Goal: Register for event/course: Register for event/course

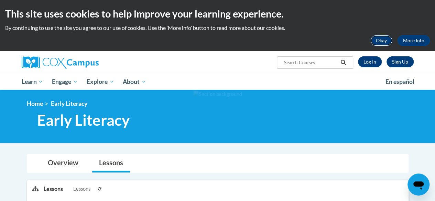
click at [379, 43] on button "Okay" at bounding box center [381, 40] width 22 height 11
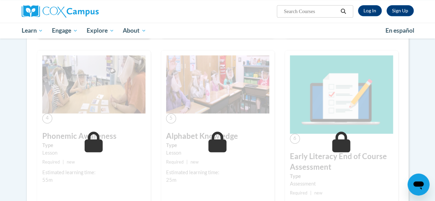
scroll to position [378, 0]
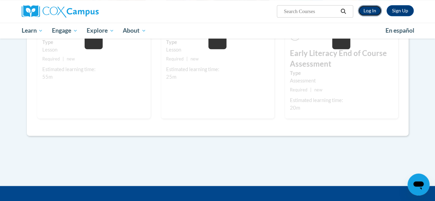
click at [375, 12] on link "Log In" at bounding box center [370, 10] width 24 height 11
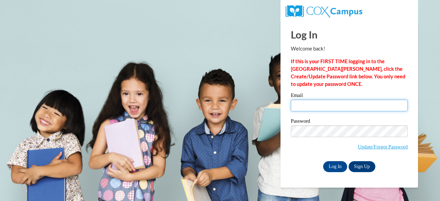
click at [311, 106] on input "Email" at bounding box center [349, 106] width 117 height 12
type input "amusille@atlantaspeechschool.org"
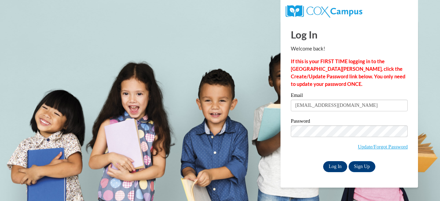
drag, startPoint x: 316, startPoint y: 170, endPoint x: 324, endPoint y: 169, distance: 8.3
click at [317, 170] on div "Log In Sign Up" at bounding box center [349, 166] width 117 height 11
click at [324, 169] on input "Log In" at bounding box center [335, 166] width 24 height 11
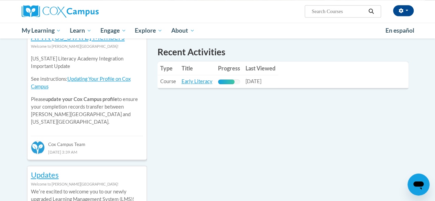
scroll to position [206, 0]
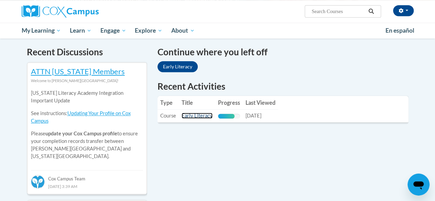
click at [202, 117] on link "Early Literacy" at bounding box center [196, 116] width 31 height 6
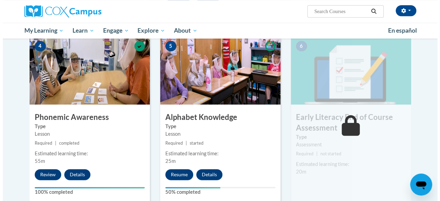
scroll to position [378, 0]
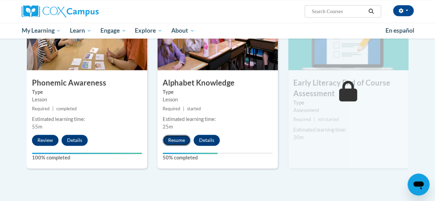
click at [183, 138] on button "Resume" at bounding box center [177, 140] width 28 height 11
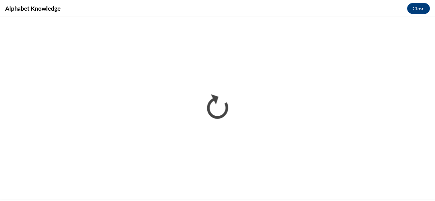
scroll to position [0, 0]
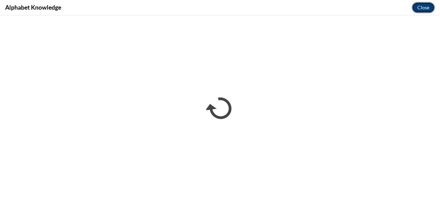
drag, startPoint x: 421, startPoint y: 3, endPoint x: 420, endPoint y: 7, distance: 3.8
click at [421, 3] on button "Close" at bounding box center [423, 7] width 23 height 11
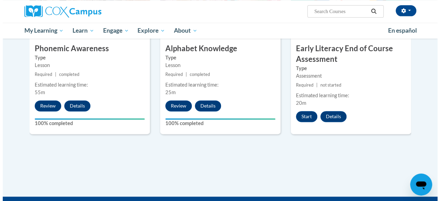
scroll to position [378, 0]
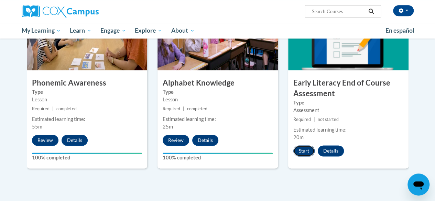
click at [303, 152] on button "Start" at bounding box center [303, 150] width 21 height 11
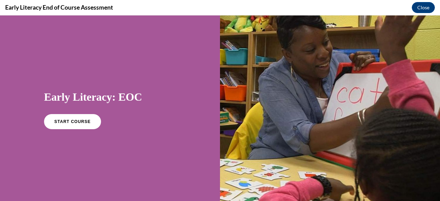
scroll to position [0, 0]
click at [79, 119] on link "START COURSE" at bounding box center [73, 122] width 60 height 16
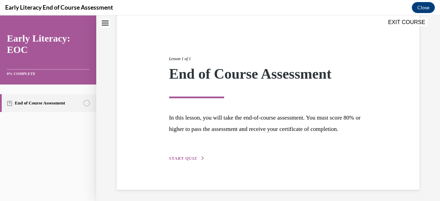
scroll to position [69, 0]
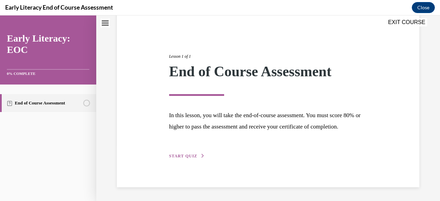
click at [174, 154] on span "START QUIZ" at bounding box center [183, 156] width 28 height 5
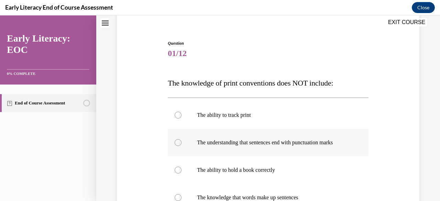
scroll to position [124, 0]
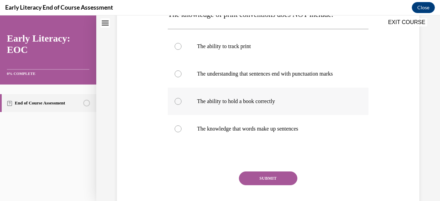
click at [208, 105] on div at bounding box center [268, 101] width 200 height 27
click at [257, 177] on button "SUBMIT" at bounding box center [268, 178] width 58 height 14
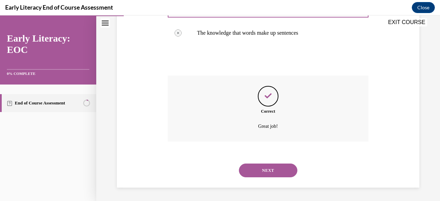
click at [265, 169] on button "NEXT" at bounding box center [268, 171] width 58 height 14
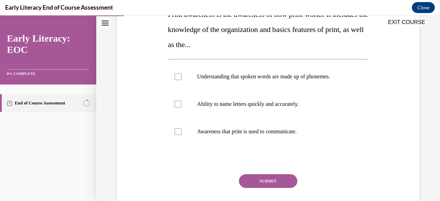
scroll to position [90, 0]
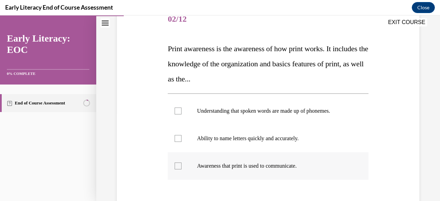
click at [237, 168] on p "Awareness that print is used to communicate." at bounding box center [274, 166] width 154 height 7
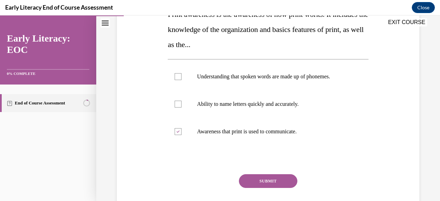
click at [256, 188] on div "SUBMIT NEXT" at bounding box center [268, 202] width 200 height 56
click at [256, 185] on button "SUBMIT" at bounding box center [268, 181] width 58 height 14
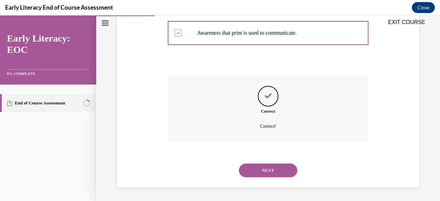
click at [259, 175] on button "NEXT" at bounding box center [268, 171] width 58 height 14
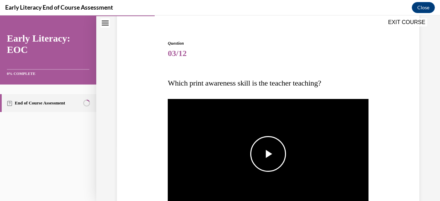
scroll to position [90, 0]
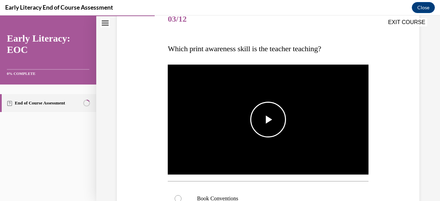
click at [268, 120] on span "Video player" at bounding box center [268, 120] width 0 height 0
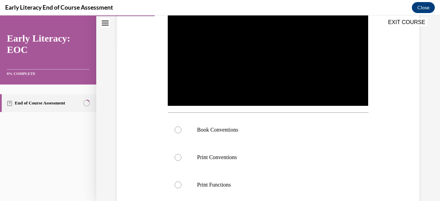
scroll to position [193, 0]
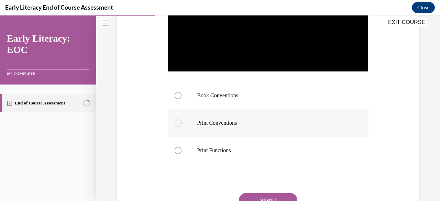
click at [175, 120] on div at bounding box center [178, 123] width 7 height 7
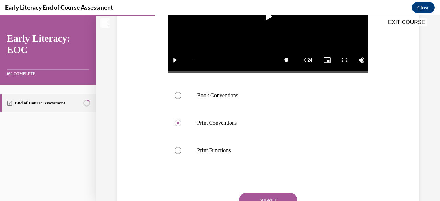
scroll to position [227, 0]
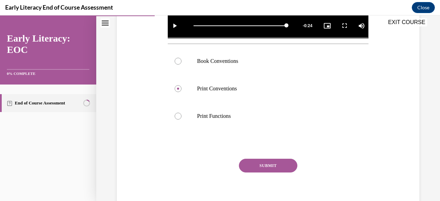
click at [251, 164] on button "SUBMIT" at bounding box center [268, 166] width 58 height 14
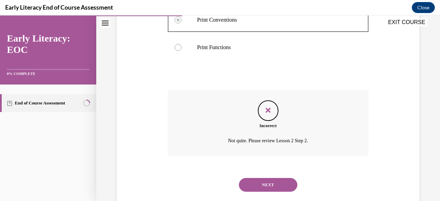
click at [268, 178] on button "NEXT" at bounding box center [268, 185] width 58 height 14
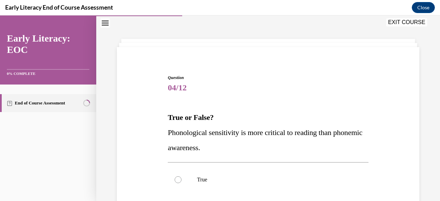
scroll to position [55, 0]
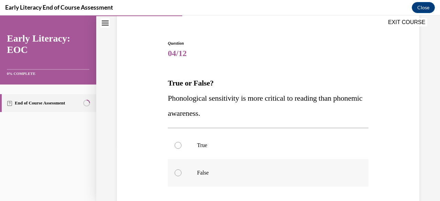
click at [203, 175] on p "False" at bounding box center [274, 172] width 154 height 7
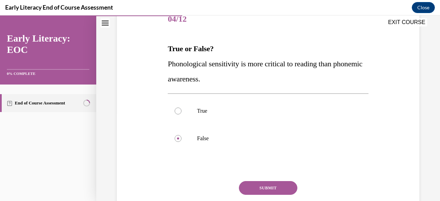
click at [259, 189] on button "SUBMIT" at bounding box center [268, 188] width 58 height 14
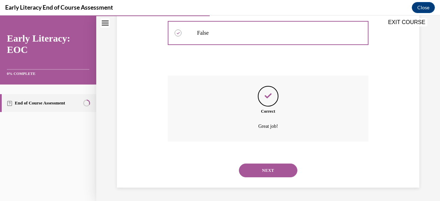
click at [263, 172] on button "NEXT" at bounding box center [268, 171] width 58 height 14
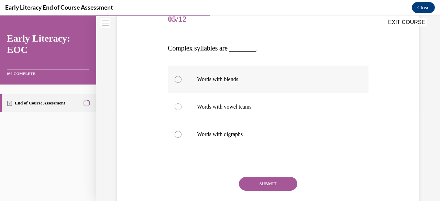
click at [228, 81] on p "Words with blends" at bounding box center [274, 79] width 154 height 7
click at [263, 188] on button "SUBMIT" at bounding box center [268, 184] width 58 height 14
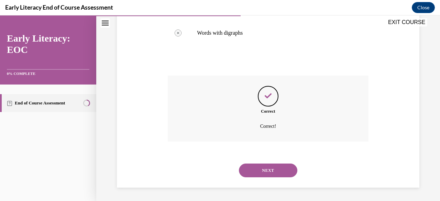
click at [265, 169] on button "NEXT" at bounding box center [268, 171] width 58 height 14
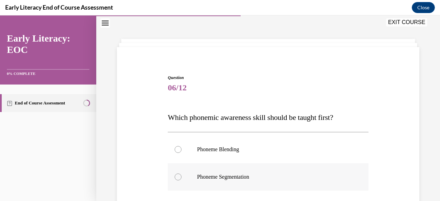
scroll to position [55, 0]
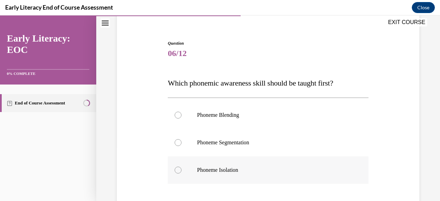
click at [258, 167] on p "Phoneme Isolation" at bounding box center [274, 170] width 154 height 7
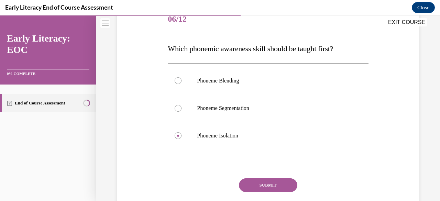
click at [257, 183] on button "SUBMIT" at bounding box center [268, 185] width 58 height 14
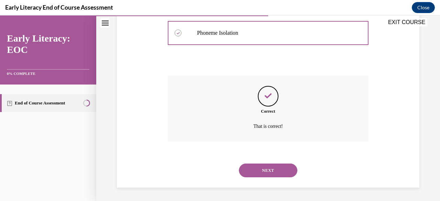
click at [257, 165] on button "NEXT" at bounding box center [268, 171] width 58 height 14
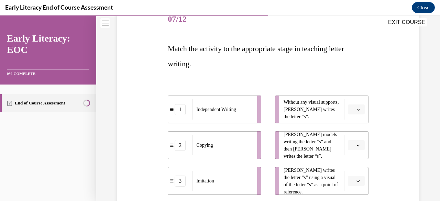
scroll to position [124, 0]
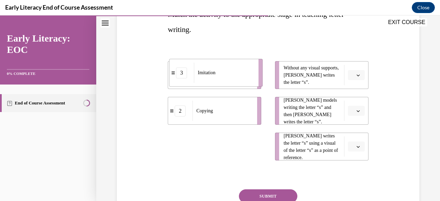
drag, startPoint x: 211, startPoint y: 152, endPoint x: 211, endPoint y: 76, distance: 76.3
click at [211, 76] on div "Imitation" at bounding box center [224, 73] width 60 height 20
drag, startPoint x: 224, startPoint y: 154, endPoint x: 222, endPoint y: 76, distance: 77.3
click at [222, 76] on div "Imitation" at bounding box center [221, 76] width 60 height 20
click at [180, 149] on div "3" at bounding box center [180, 146] width 11 height 11
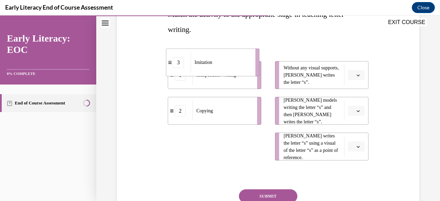
drag, startPoint x: 179, startPoint y: 149, endPoint x: 177, endPoint y: 64, distance: 84.5
click at [177, 64] on div "3" at bounding box center [178, 62] width 11 height 11
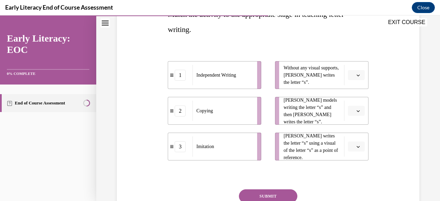
click at [356, 147] on icon "button" at bounding box center [357, 146] width 3 height 3
click at [376, 103] on div "Question 07/12 Match the activity to the appropriate stage in teaching letter w…" at bounding box center [268, 98] width 306 height 295
click at [359, 76] on button "button" at bounding box center [356, 75] width 17 height 10
click at [354, 101] on div "1" at bounding box center [350, 104] width 17 height 14
click at [356, 148] on span "button" at bounding box center [358, 146] width 5 height 5
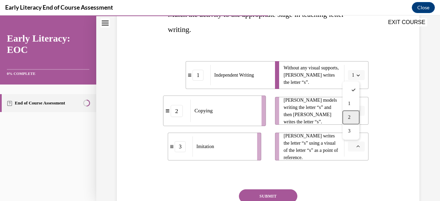
click at [356, 113] on div "2" at bounding box center [350, 118] width 17 height 14
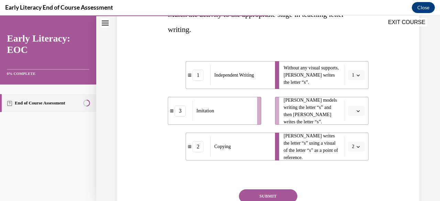
click at [356, 113] on span "button" at bounding box center [358, 111] width 5 height 5
click at [351, 164] on div "3" at bounding box center [350, 167] width 17 height 14
click at [278, 196] on button "SUBMIT" at bounding box center [268, 196] width 58 height 14
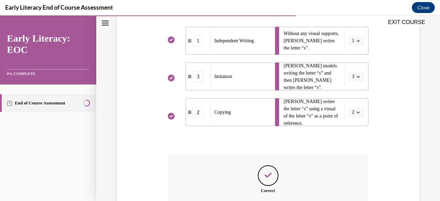
scroll to position [238, 0]
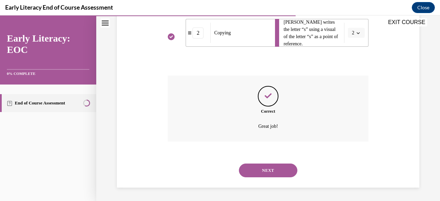
click at [278, 176] on button "NEXT" at bounding box center [268, 171] width 58 height 14
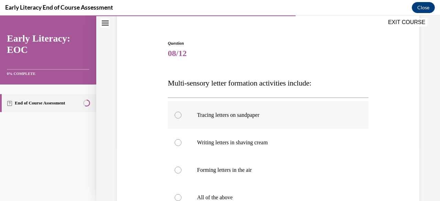
scroll to position [90, 0]
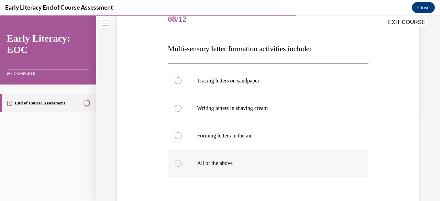
click at [203, 162] on p "All of the above" at bounding box center [274, 163] width 154 height 7
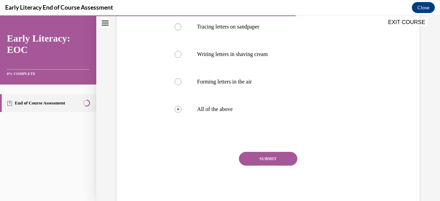
click at [252, 161] on button "SUBMIT" at bounding box center [268, 159] width 58 height 14
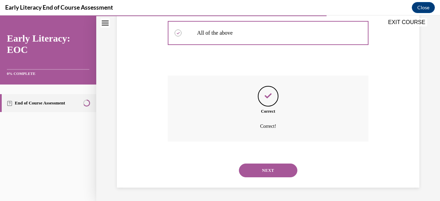
click at [252, 170] on button "NEXT" at bounding box center [268, 171] width 58 height 14
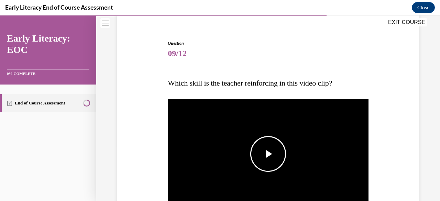
scroll to position [90, 0]
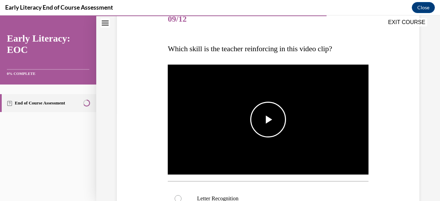
click at [268, 120] on span "Video player" at bounding box center [268, 120] width 0 height 0
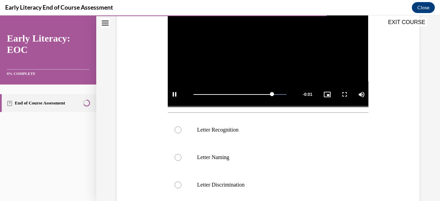
scroll to position [193, 0]
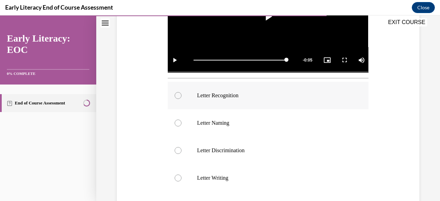
click at [212, 100] on div at bounding box center [268, 95] width 200 height 27
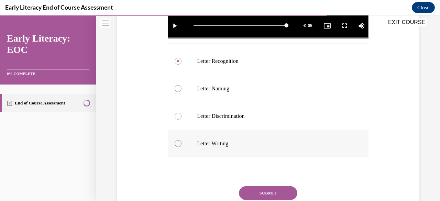
scroll to position [259, 0]
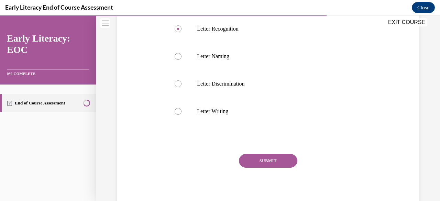
click at [274, 161] on button "SUBMIT" at bounding box center [268, 161] width 58 height 14
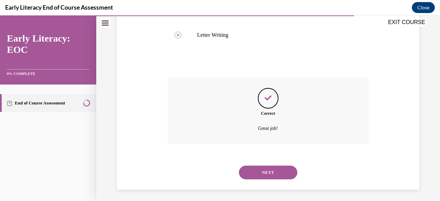
click at [260, 168] on button "NEXT" at bounding box center [268, 173] width 58 height 14
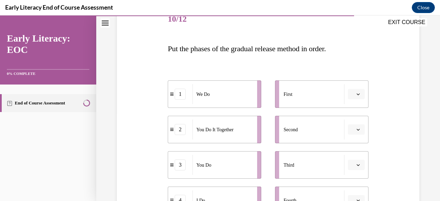
scroll to position [124, 0]
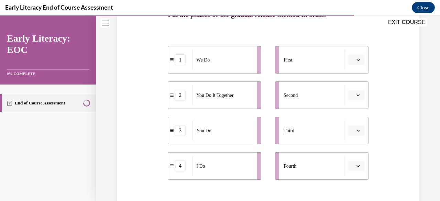
click at [356, 59] on icon "button" at bounding box center [357, 59] width 3 height 3
click at [346, 86] on div "1" at bounding box center [350, 89] width 17 height 14
click at [357, 161] on button "button" at bounding box center [356, 166] width 17 height 10
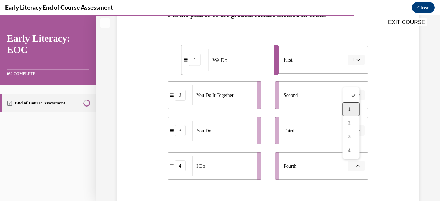
click at [354, 105] on div "1" at bounding box center [350, 109] width 17 height 14
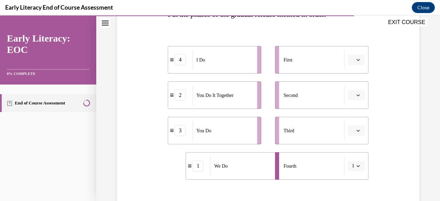
click at [351, 165] on button "1" at bounding box center [356, 166] width 17 height 10
click at [356, 60] on icon "button" at bounding box center [357, 59] width 3 height 3
drag, startPoint x: 354, startPoint y: 89, endPoint x: 353, endPoint y: 129, distance: 40.2
click at [353, 129] on div "1 2 3 4" at bounding box center [350, 102] width 17 height 72
click at [353, 129] on div "4" at bounding box center [350, 130] width 17 height 14
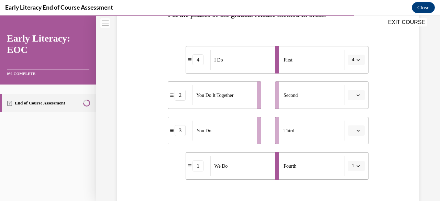
click at [356, 165] on span "button" at bounding box center [358, 166] width 5 height 5
click at [352, 111] on div "1" at bounding box center [349, 109] width 17 height 14
click at [356, 167] on icon "button" at bounding box center [357, 165] width 3 height 3
click at [351, 125] on div "2" at bounding box center [349, 123] width 17 height 14
click at [357, 167] on button "2" at bounding box center [356, 166] width 17 height 10
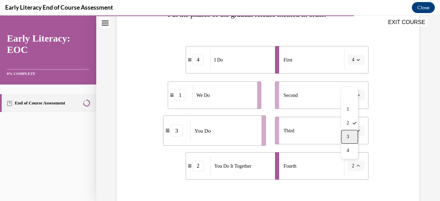
click at [354, 138] on div "3" at bounding box center [349, 137] width 17 height 14
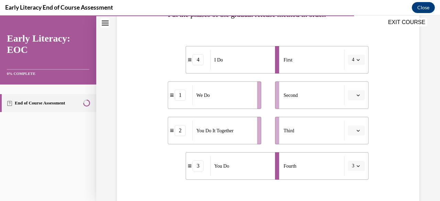
click at [351, 96] on button "button" at bounding box center [356, 95] width 17 height 10
click at [353, 126] on div "1" at bounding box center [350, 124] width 17 height 14
click at [350, 132] on button "button" at bounding box center [356, 130] width 17 height 10
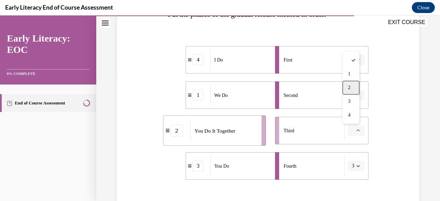
click at [348, 87] on span "2" at bounding box center [349, 87] width 2 height 5
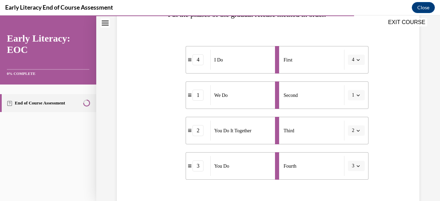
scroll to position [181, 0]
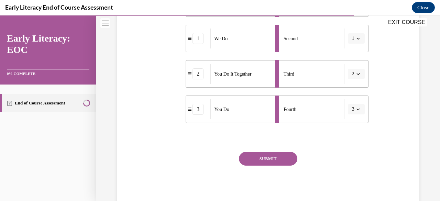
click at [287, 158] on button "SUBMIT" at bounding box center [268, 159] width 58 height 14
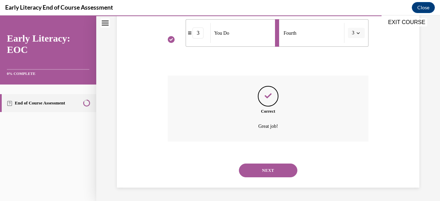
click at [287, 165] on button "NEXT" at bounding box center [268, 171] width 58 height 14
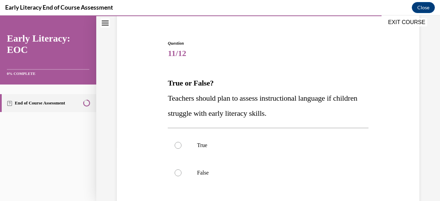
scroll to position [90, 0]
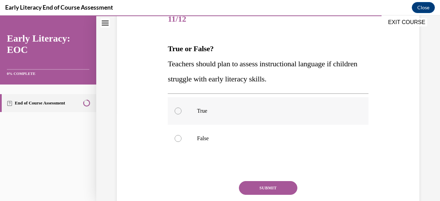
click at [183, 114] on div at bounding box center [268, 110] width 200 height 27
click at [254, 186] on button "SUBMIT" at bounding box center [268, 188] width 58 height 14
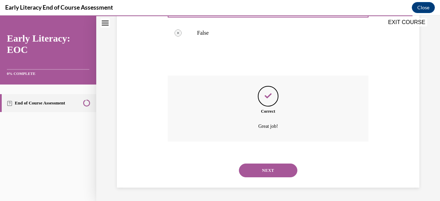
click at [259, 169] on button "NEXT" at bounding box center [268, 171] width 58 height 14
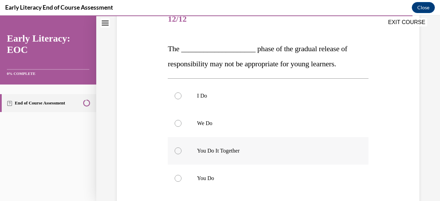
click at [236, 147] on p "You Do It Together" at bounding box center [274, 150] width 154 height 7
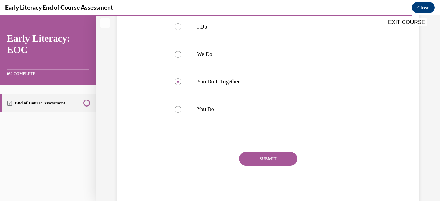
click at [250, 158] on button "SUBMIT" at bounding box center [268, 159] width 58 height 14
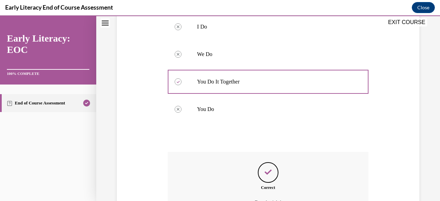
scroll to position [227, 0]
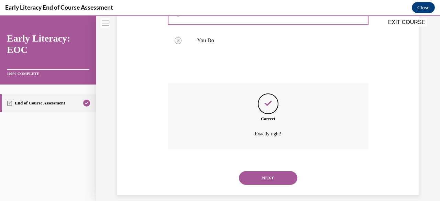
click at [259, 174] on button "NEXT" at bounding box center [268, 178] width 58 height 14
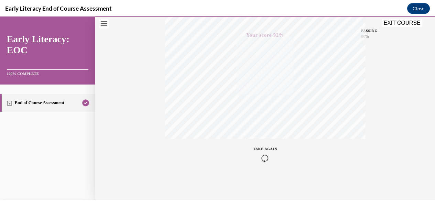
scroll to position [63, 0]
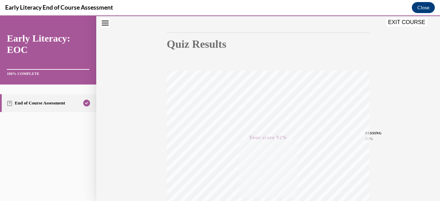
click at [429, 10] on button "Close" at bounding box center [423, 7] width 23 height 11
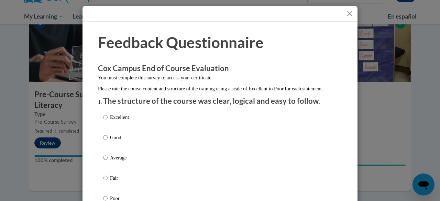
scroll to position [34, 0]
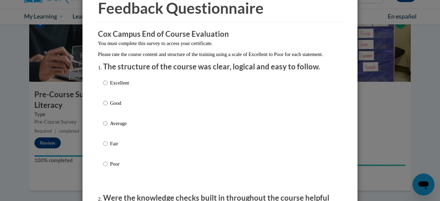
click at [103, 94] on label "Excellent" at bounding box center [116, 88] width 26 height 19
click at [103, 87] on input "Excellent" at bounding box center [105, 83] width 4 height 8
radio input "true"
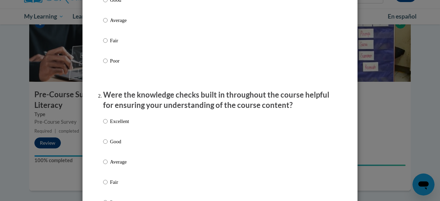
scroll to position [172, 0]
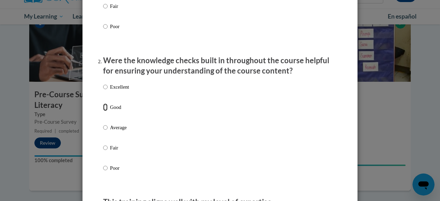
click at [103, 111] on input "Good" at bounding box center [105, 107] width 4 height 8
radio input "true"
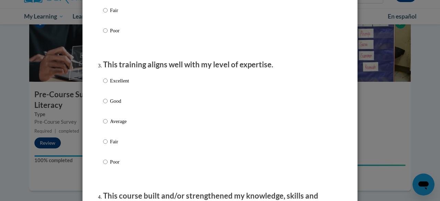
click at [110, 105] on p "Good" at bounding box center [119, 101] width 19 height 8
click at [108, 105] on input "Good" at bounding box center [105, 101] width 4 height 8
radio input "true"
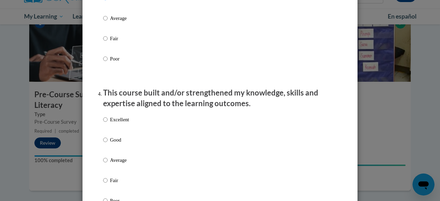
click at [110, 144] on p "Good" at bounding box center [119, 140] width 19 height 8
click at [107, 144] on input "Good" at bounding box center [105, 140] width 4 height 8
radio input "true"
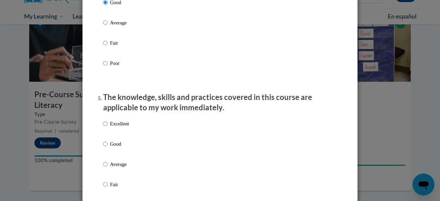
click at [107, 148] on label "Good" at bounding box center [116, 149] width 26 height 19
click at [107, 148] on input "Good" at bounding box center [105, 144] width 4 height 8
radio input "true"
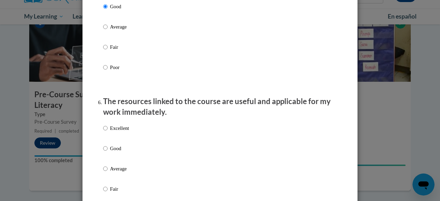
click at [107, 149] on div "Excellent Good Average Fair Poor" at bounding box center [116, 174] width 26 height 107
click at [107, 152] on label "Good" at bounding box center [116, 154] width 26 height 19
click at [107, 152] on input "Good" at bounding box center [105, 149] width 4 height 8
radio input "true"
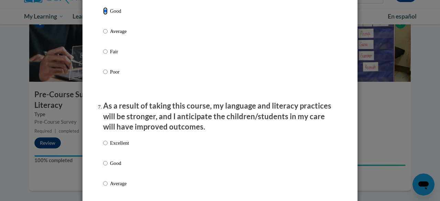
scroll to position [859, 0]
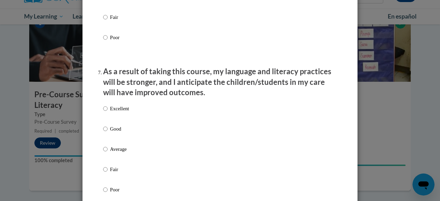
click at [110, 133] on p "Good" at bounding box center [119, 129] width 19 height 8
click at [108, 133] on input "Good" at bounding box center [105, 129] width 4 height 8
radio input "true"
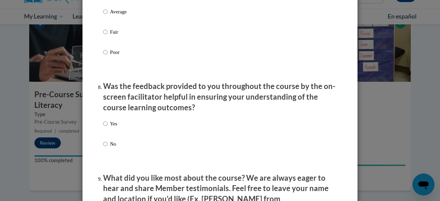
click at [110, 127] on p "Yes" at bounding box center [113, 124] width 7 height 8
click at [108, 127] on input "Yes" at bounding box center [105, 124] width 4 height 8
radio input "true"
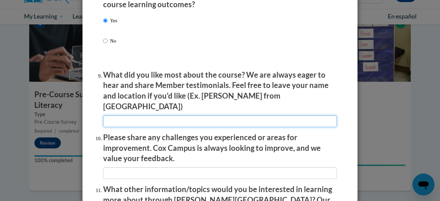
click at [129, 119] on input "textbox" at bounding box center [220, 121] width 234 height 12
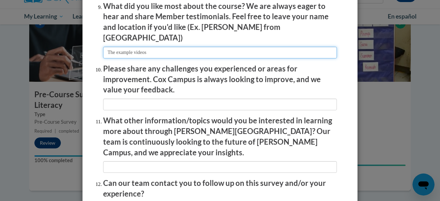
scroll to position [1203, 0]
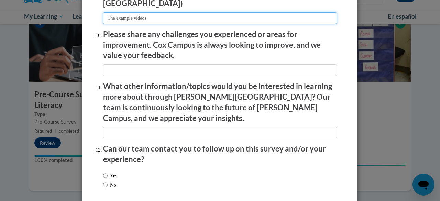
type input "The example videos"
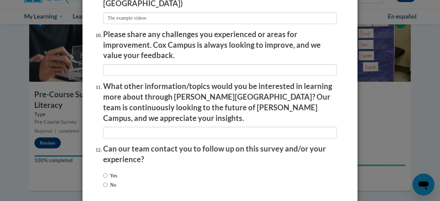
click at [111, 172] on label "Yes" at bounding box center [110, 176] width 14 height 8
click at [108, 172] on input "Yes" at bounding box center [105, 176] width 4 height 8
radio input "true"
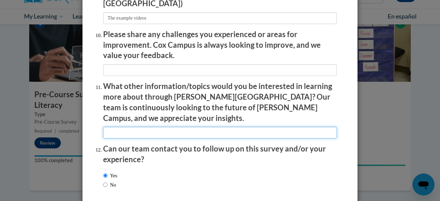
click at [125, 127] on input "textbox" at bounding box center [220, 133] width 234 height 12
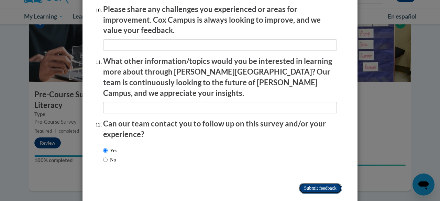
click at [301, 183] on input "Submit feedback" at bounding box center [320, 188] width 43 height 11
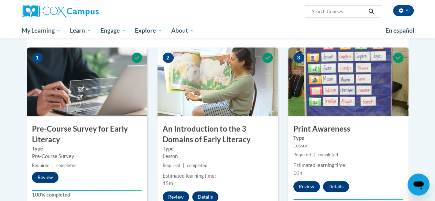
scroll to position [0, 0]
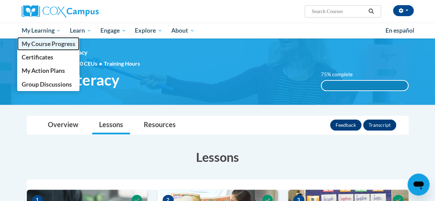
click at [55, 43] on span "My Course Progress" at bounding box center [48, 43] width 54 height 7
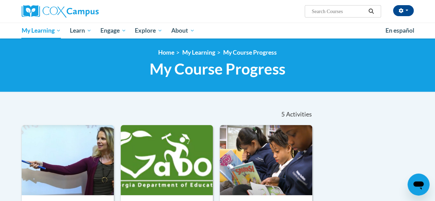
click at [340, 11] on input "Search..." at bounding box center [338, 11] width 55 height 8
type input "trauma"
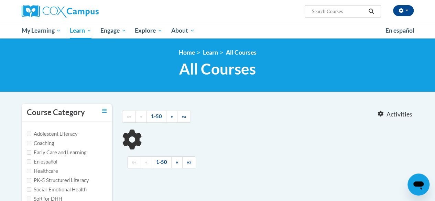
type input "trauma"
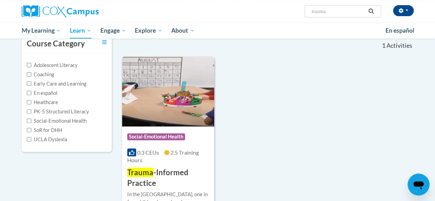
scroll to position [103, 0]
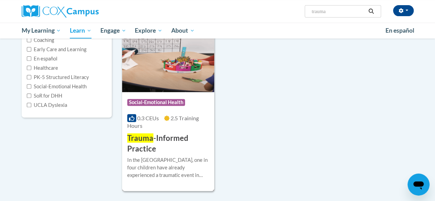
click at [173, 79] on img at bounding box center [168, 57] width 92 height 70
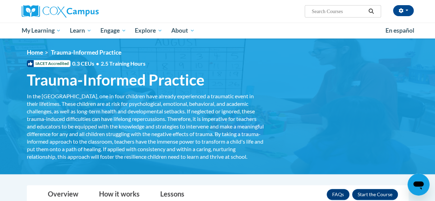
scroll to position [103, 0]
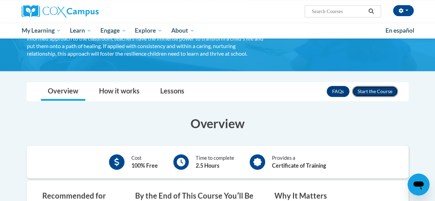
click at [365, 97] on button "Enroll" at bounding box center [375, 91] width 46 height 11
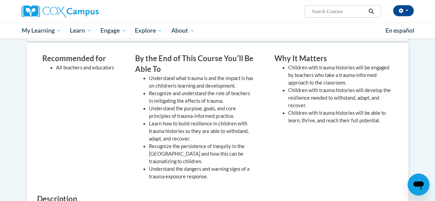
scroll to position [309, 0]
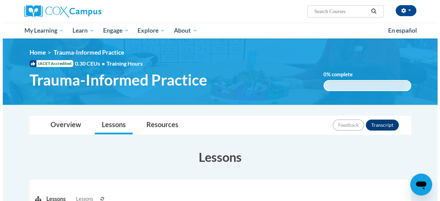
scroll to position [137, 0]
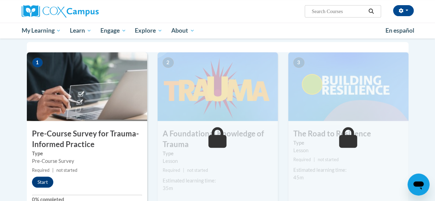
click at [88, 104] on img at bounding box center [87, 86] width 120 height 69
click at [43, 182] on button "Start" at bounding box center [42, 182] width 21 height 11
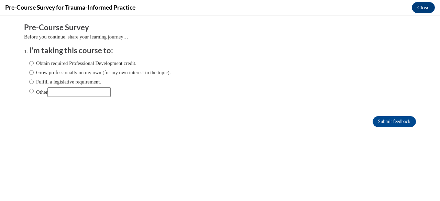
scroll to position [0, 0]
click at [38, 62] on label "Obtain required Professional Development credit." at bounding box center [82, 63] width 107 height 8
click at [34, 62] on input "Obtain required Professional Development credit." at bounding box center [31, 63] width 4 height 8
radio input "true"
click at [392, 123] on input "Submit feedback" at bounding box center [393, 121] width 43 height 11
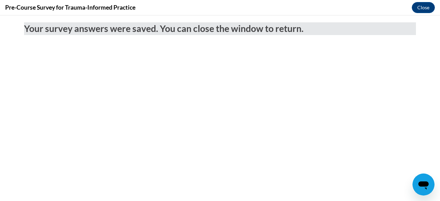
click at [421, 16] on body "Your survey answers were saved. You can close the window to return." at bounding box center [220, 108] width 440 height 186
click at [419, 10] on button "Close" at bounding box center [423, 7] width 23 height 11
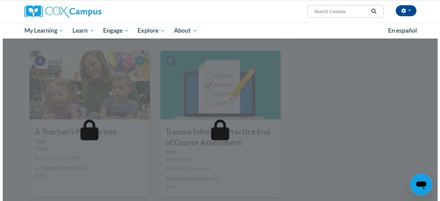
scroll to position [172, 0]
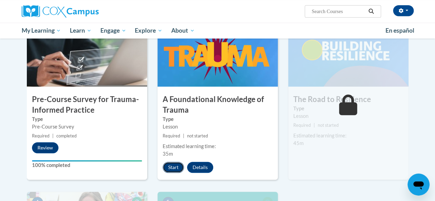
click at [173, 165] on button "Start" at bounding box center [173, 167] width 21 height 11
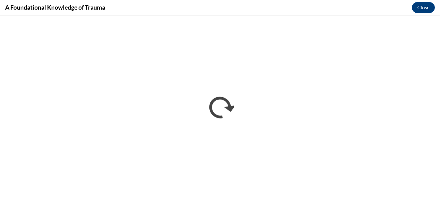
scroll to position [0, 0]
